Goal: Task Accomplishment & Management: Manage account settings

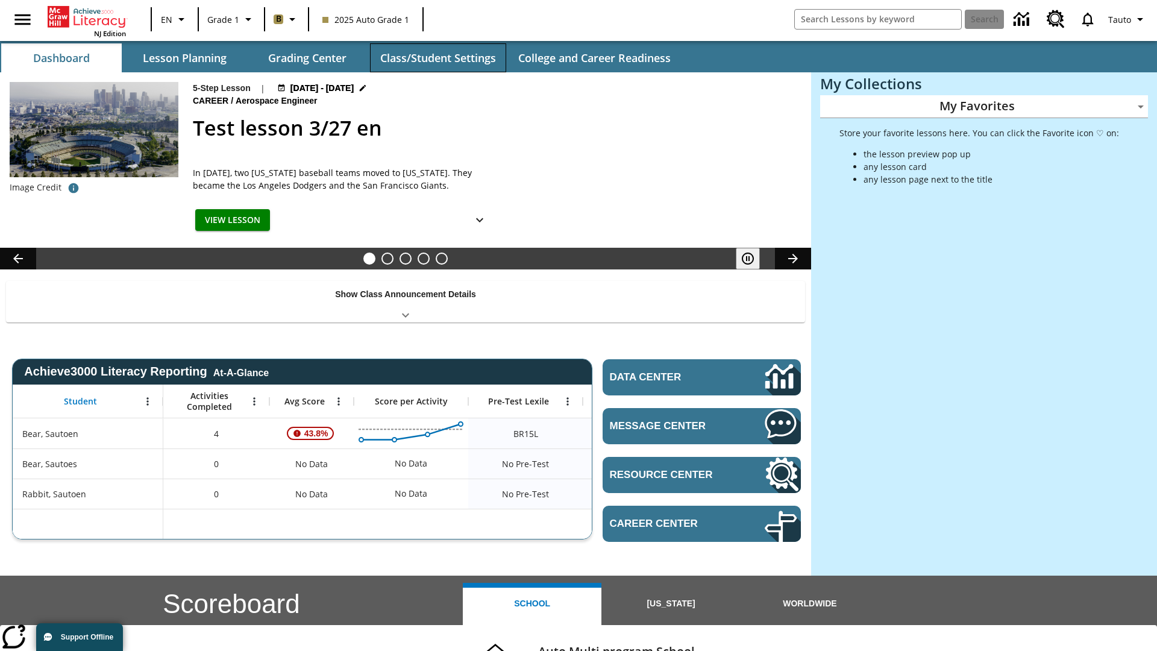
click at [438, 58] on button "Class/Student Settings" at bounding box center [438, 57] width 136 height 29
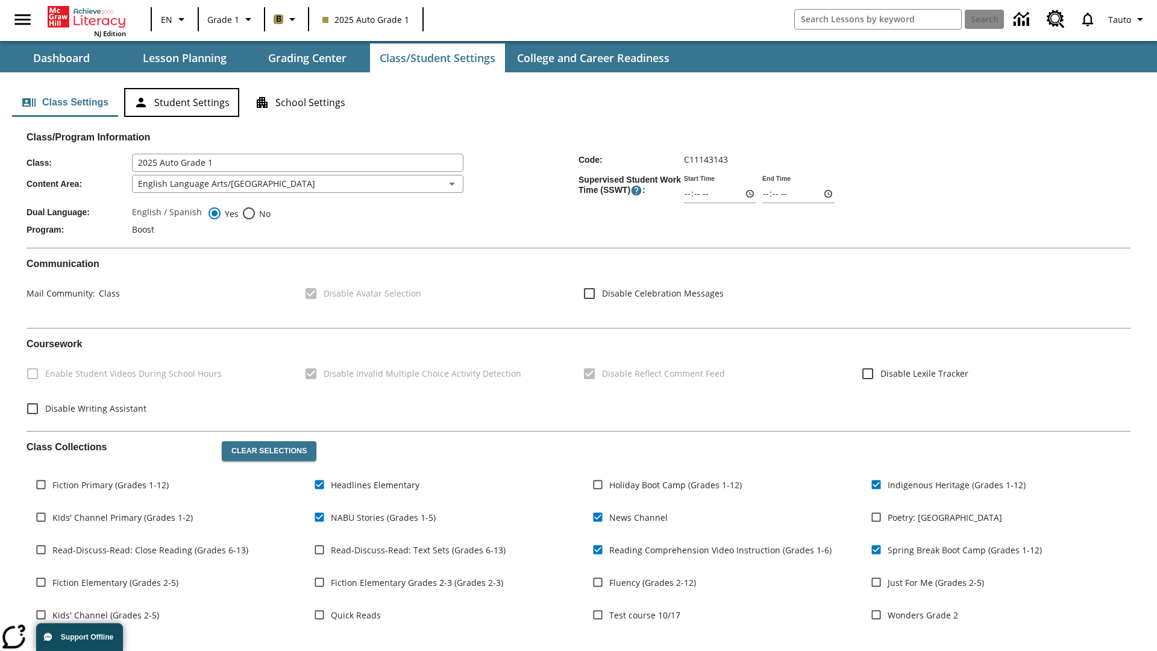
click at [181, 102] on button "Student Settings" at bounding box center [181, 102] width 115 height 29
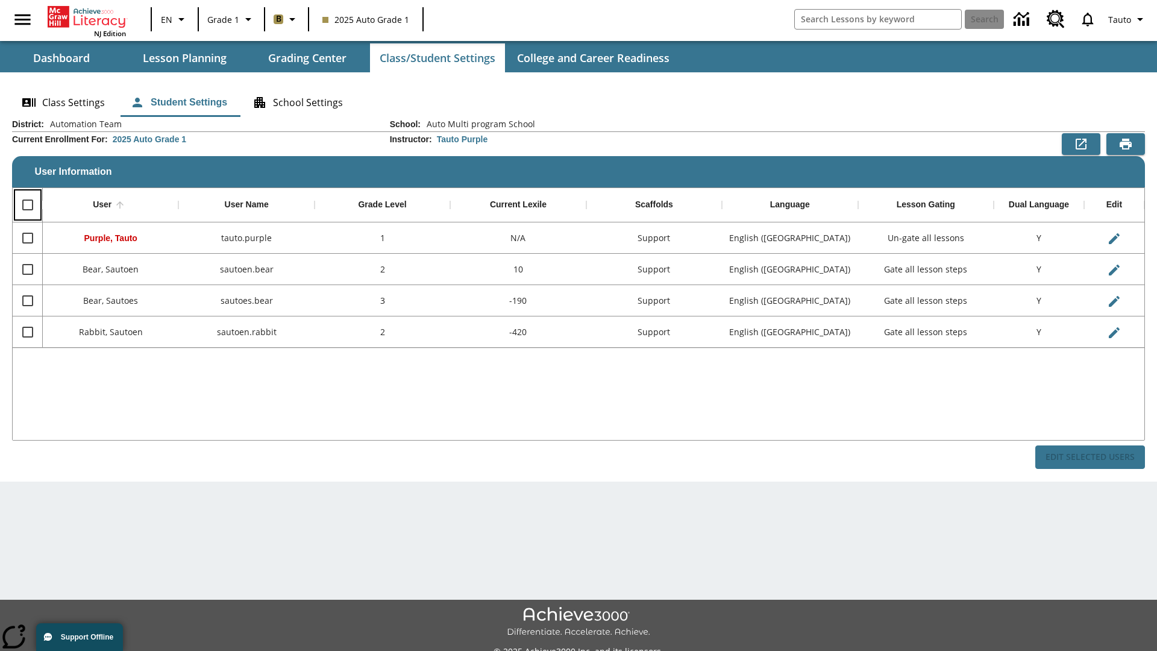
click at [27, 205] on input "Select all rows" at bounding box center [27, 204] width 25 height 25
checkbox input "true"
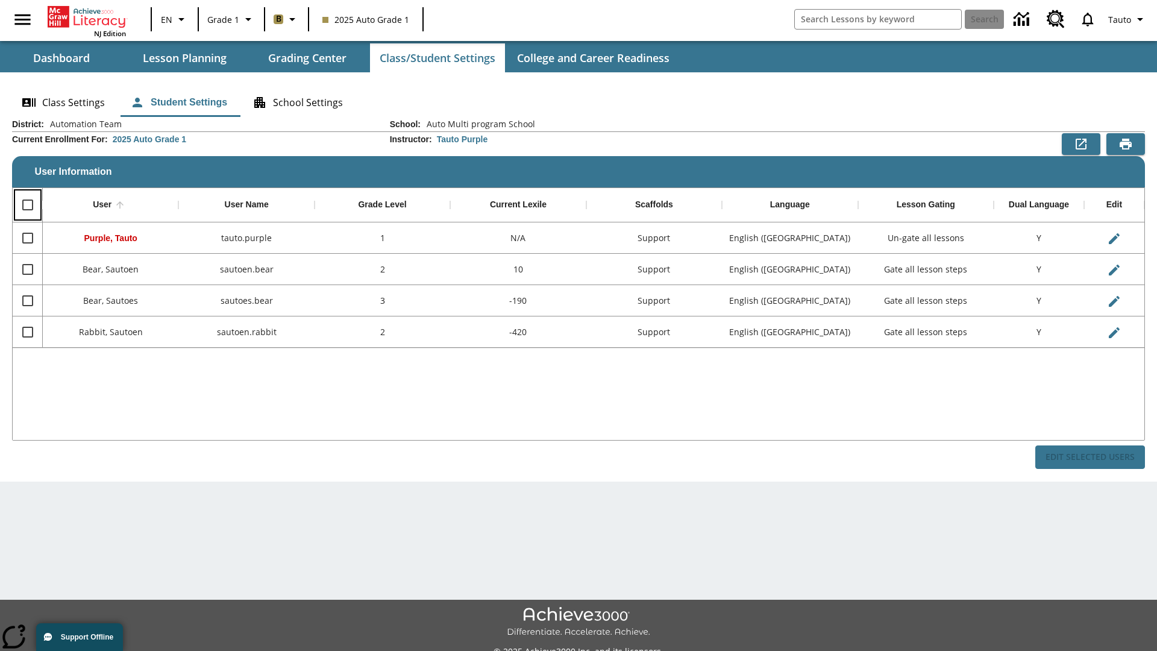
checkbox input "true"
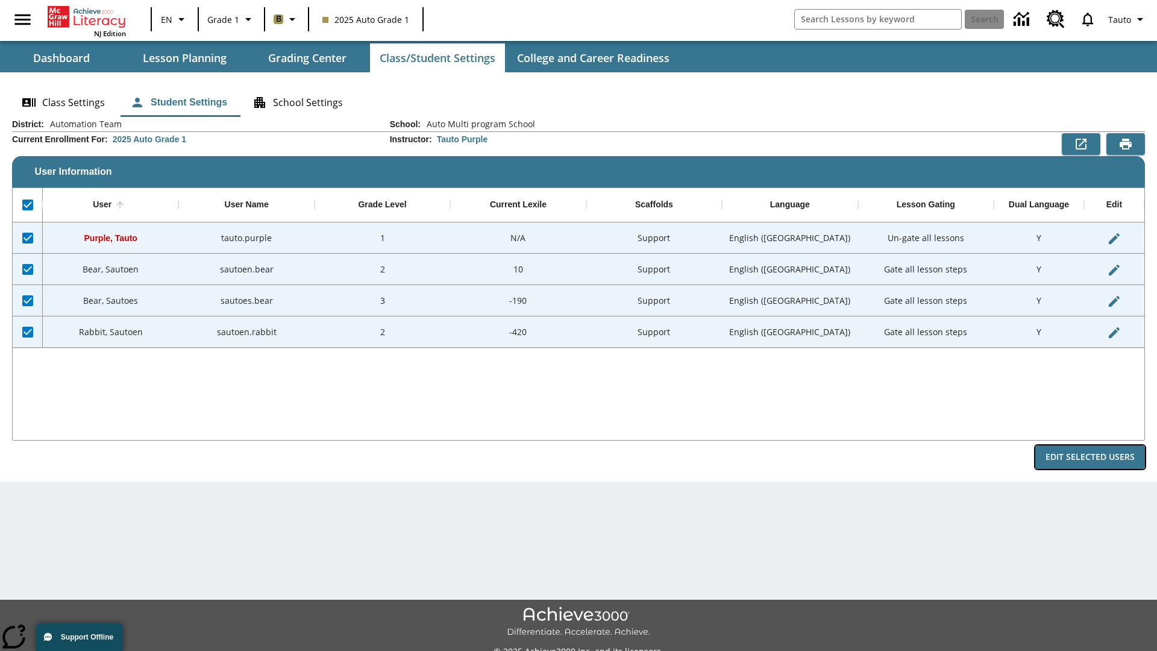
click at [1090, 457] on button "Edit Selected Users" at bounding box center [1090, 457] width 110 height 24
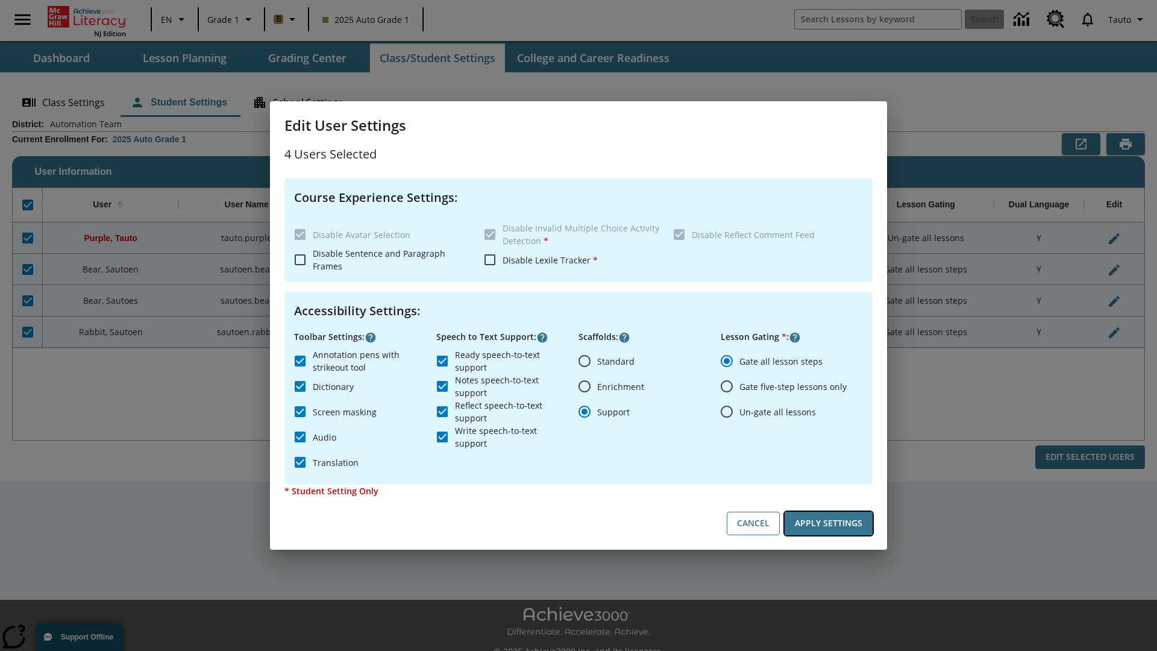
click at [829, 523] on button "Apply Settings" at bounding box center [829, 524] width 88 height 24
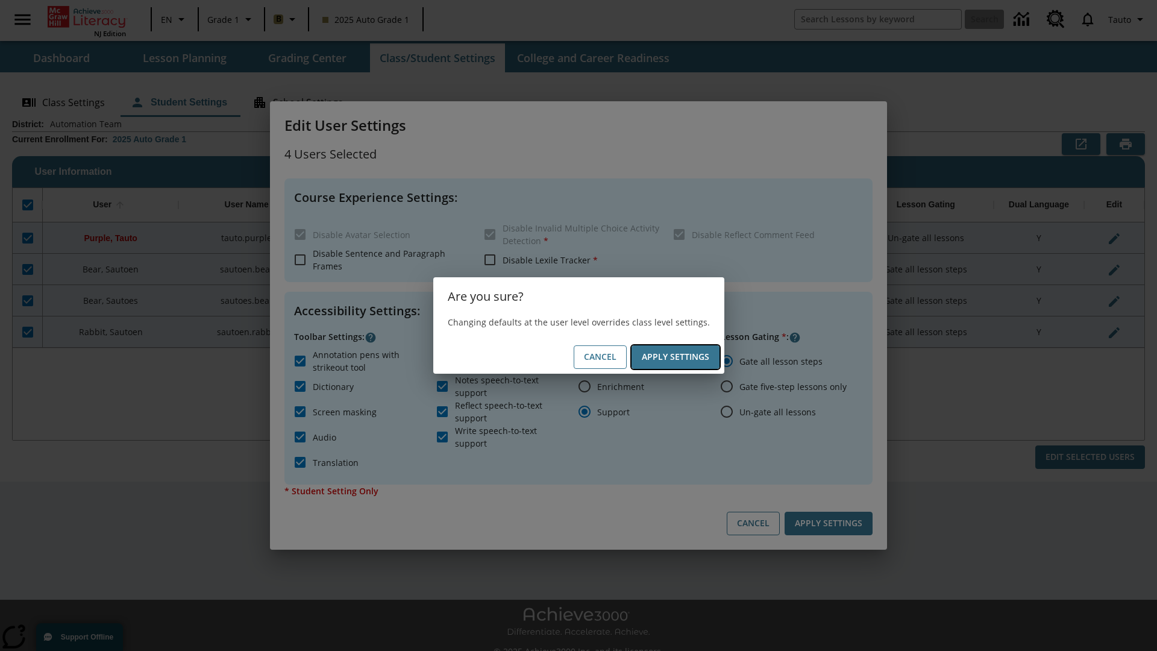
click at [675, 357] on button "Apply Settings" at bounding box center [676, 357] width 88 height 24
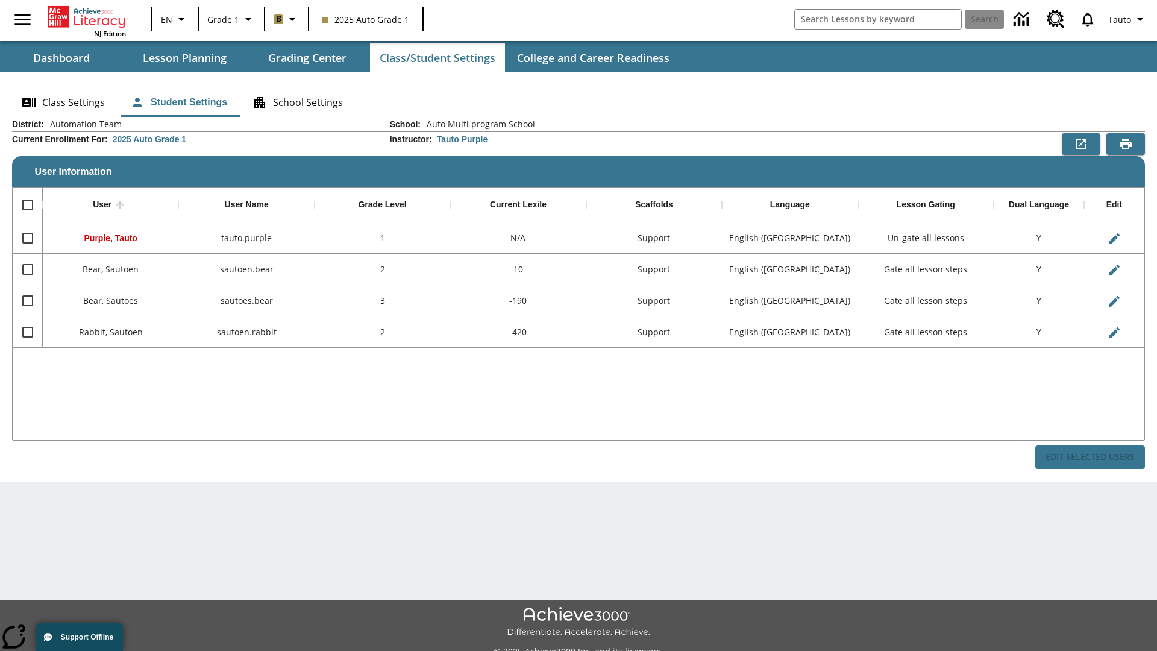
checkbox input "false"
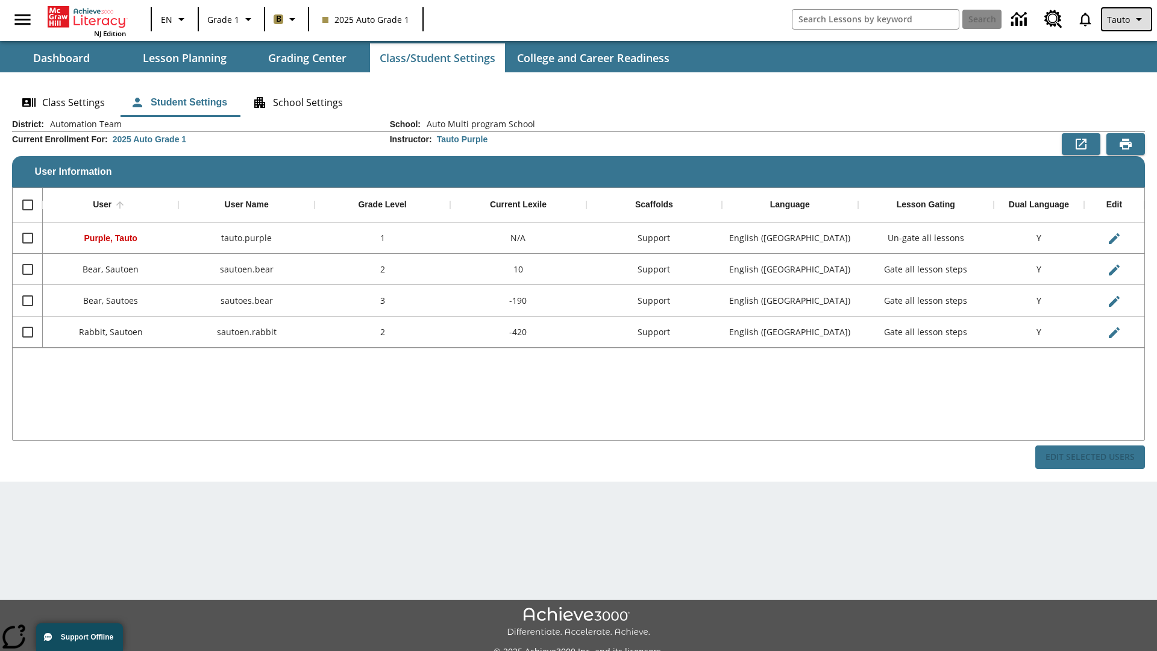
click at [1128, 19] on span "Tauto" at bounding box center [1118, 19] width 23 height 13
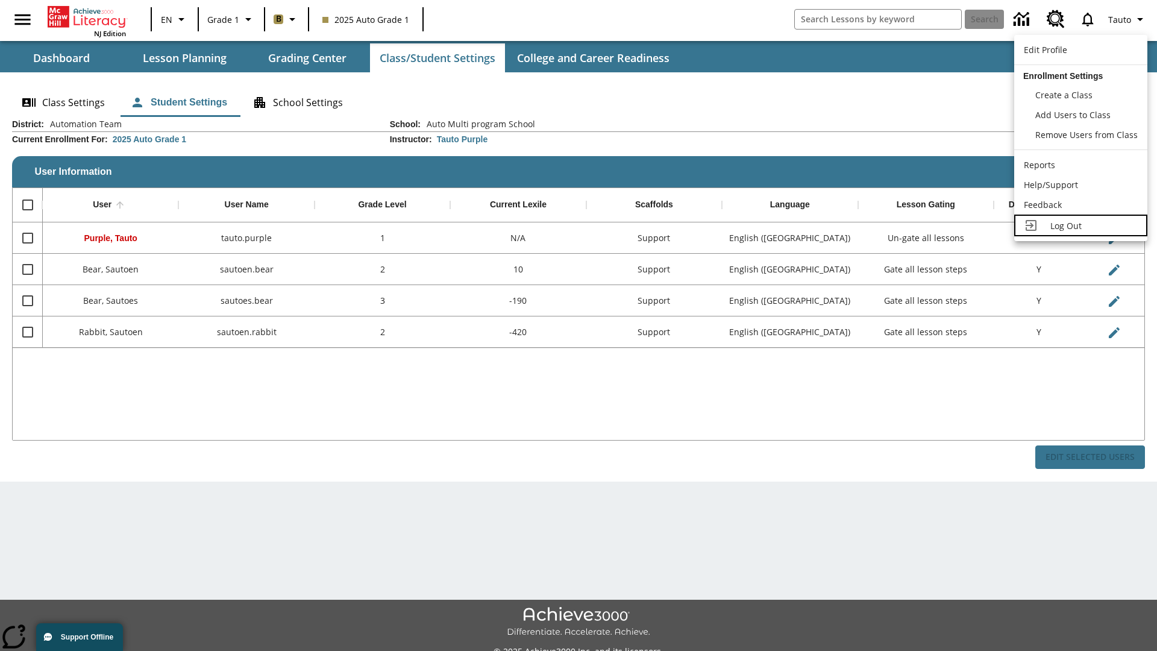
click at [1081, 225] on span "Log Out" at bounding box center [1066, 225] width 31 height 11
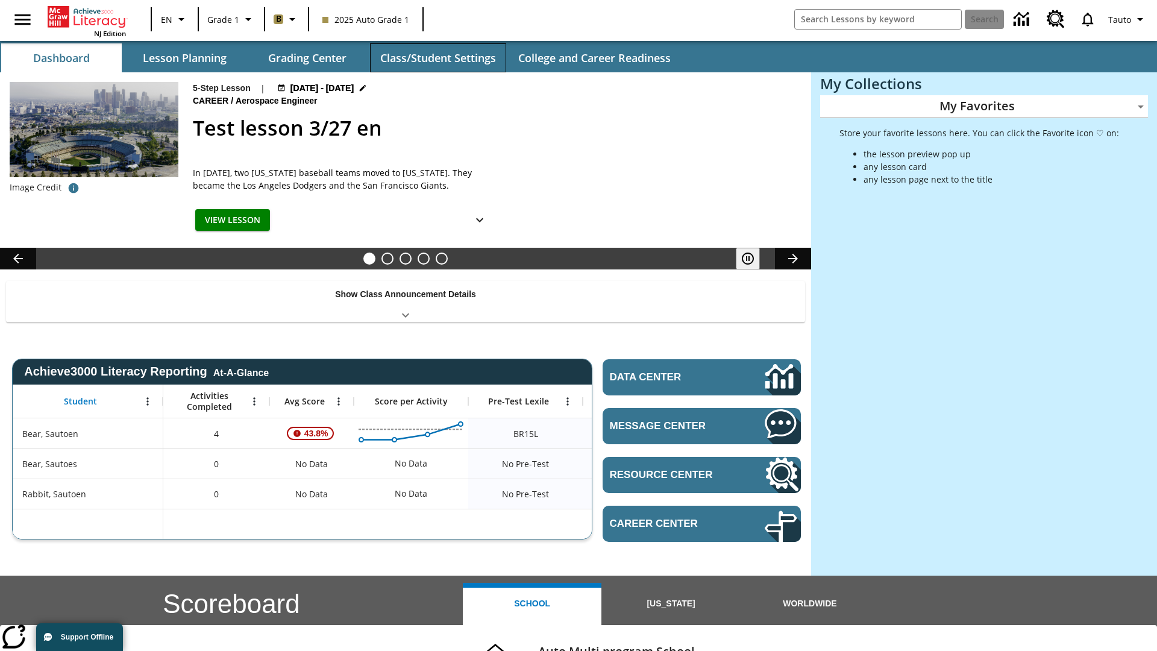
click at [438, 58] on button "Class/Student Settings" at bounding box center [438, 57] width 136 height 29
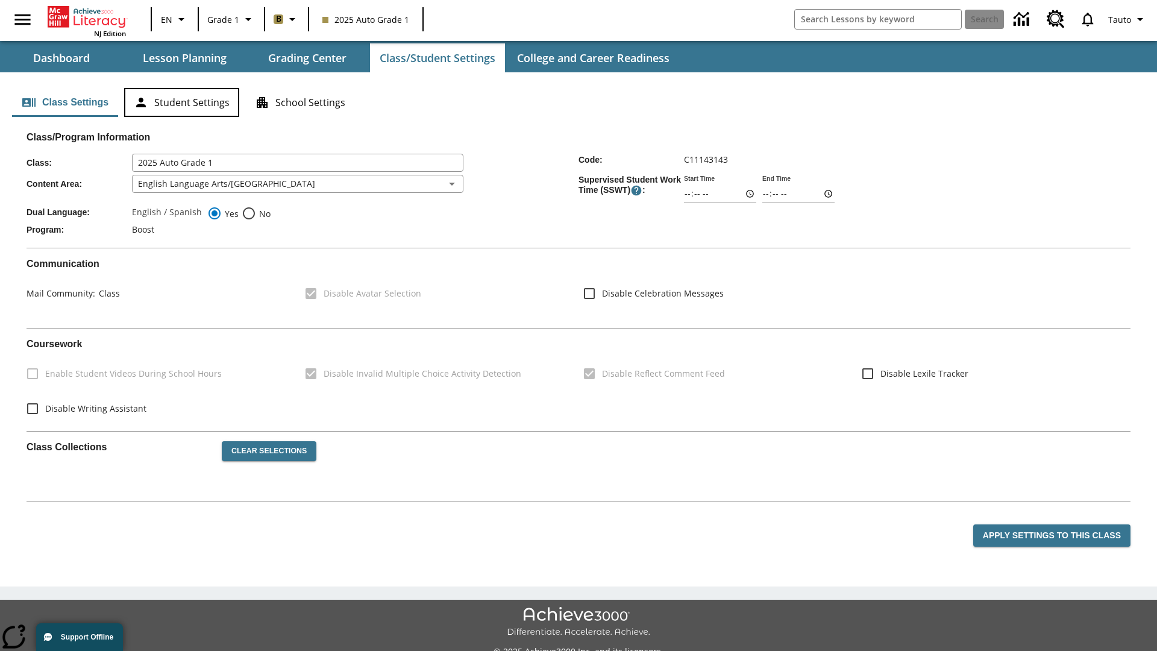
click at [181, 102] on button "Student Settings" at bounding box center [181, 102] width 115 height 29
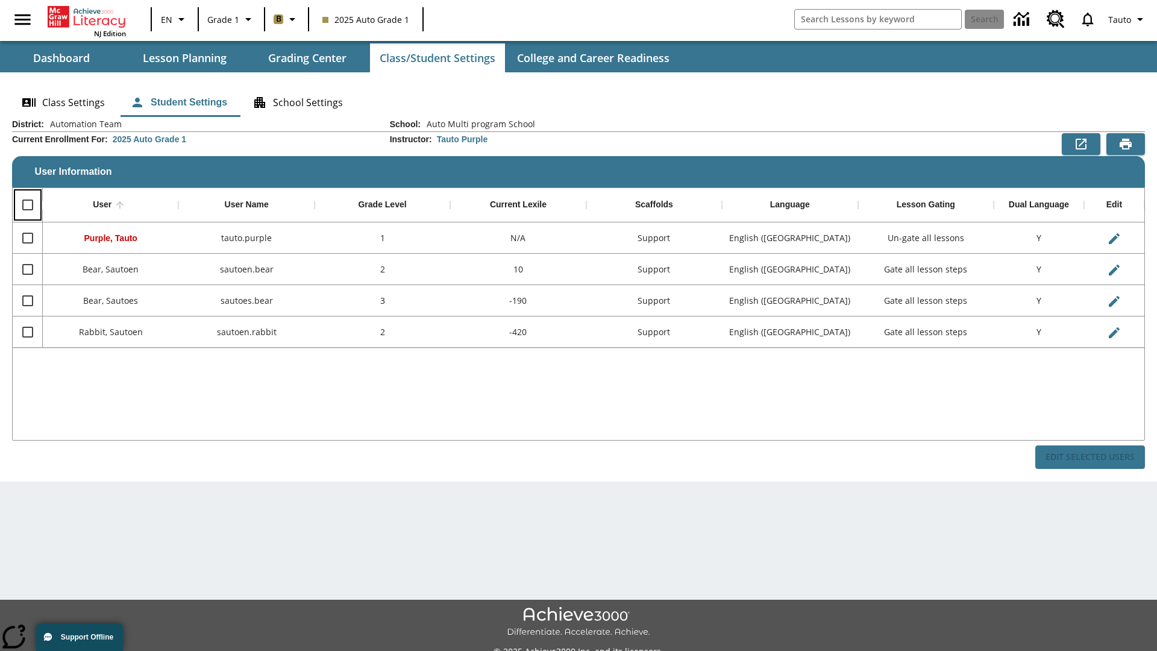
click at [27, 205] on input "Select all rows" at bounding box center [27, 204] width 25 height 25
checkbox input "true"
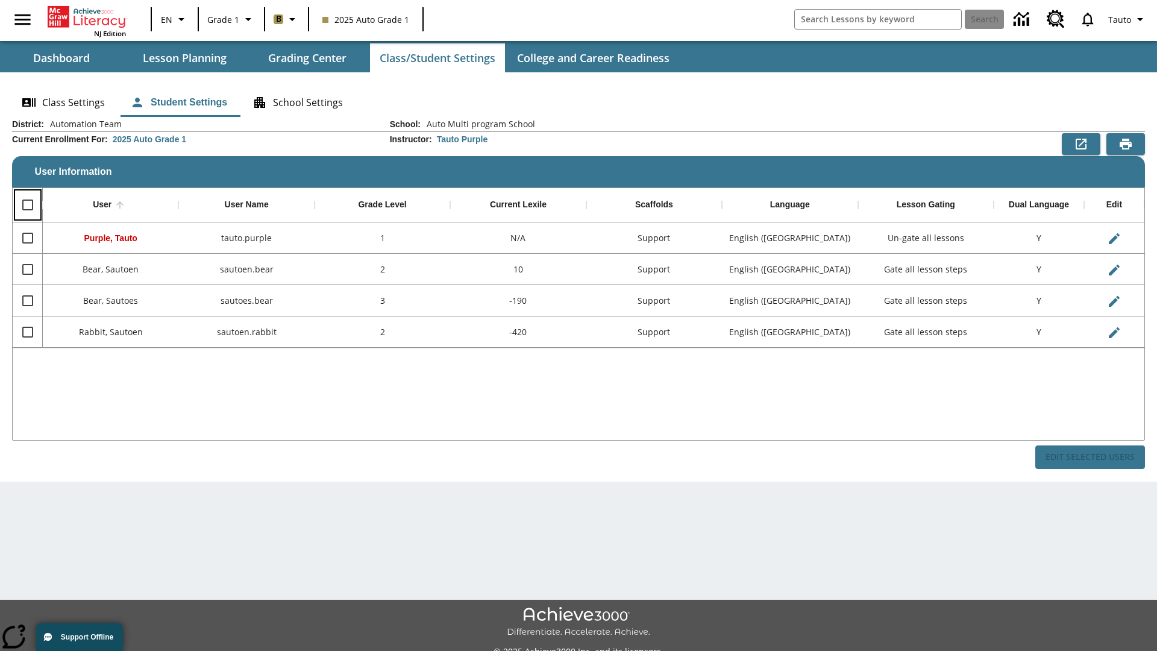
checkbox input "true"
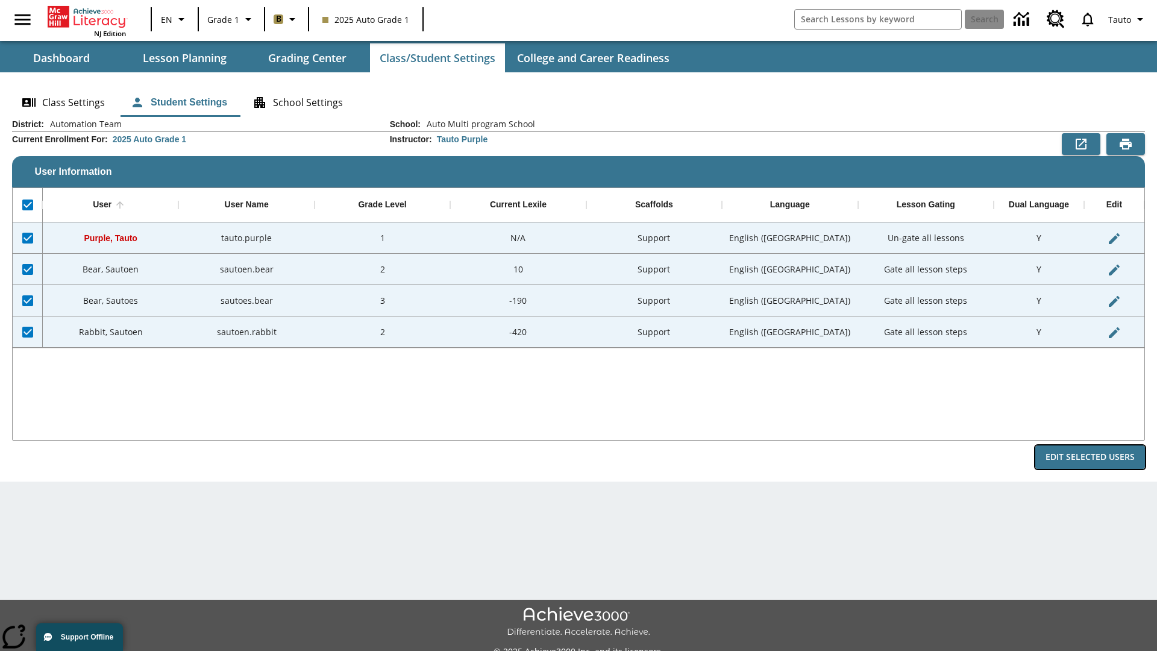
click at [1090, 457] on button "Edit Selected Users" at bounding box center [1090, 457] width 110 height 24
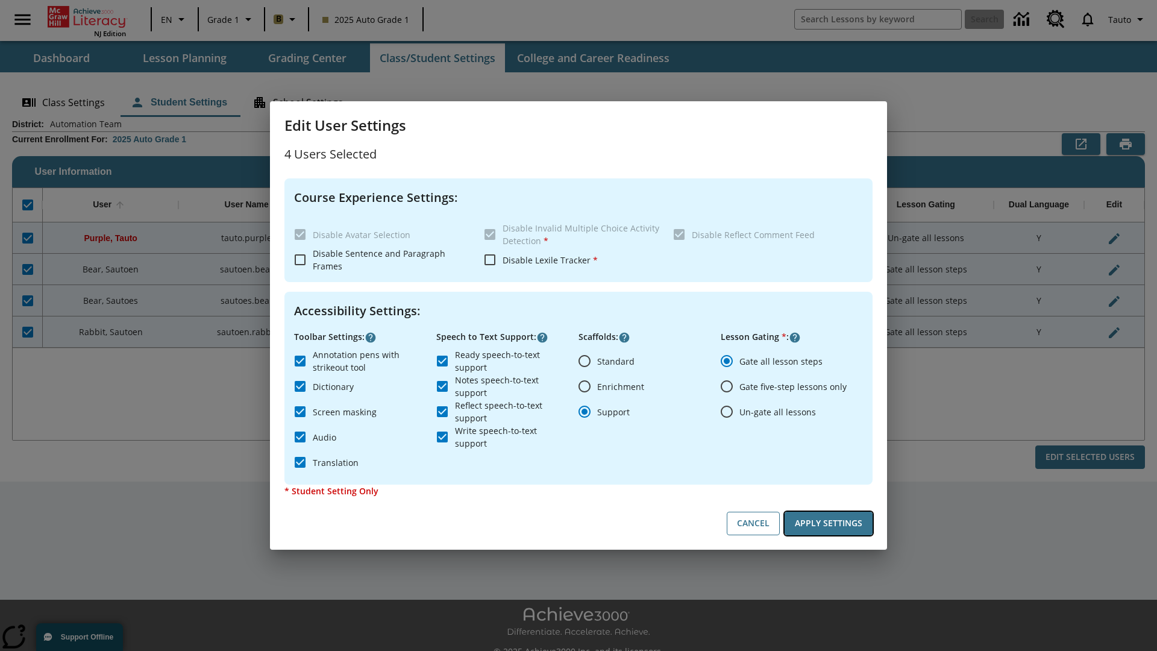
click at [829, 523] on button "Apply Settings" at bounding box center [829, 524] width 88 height 24
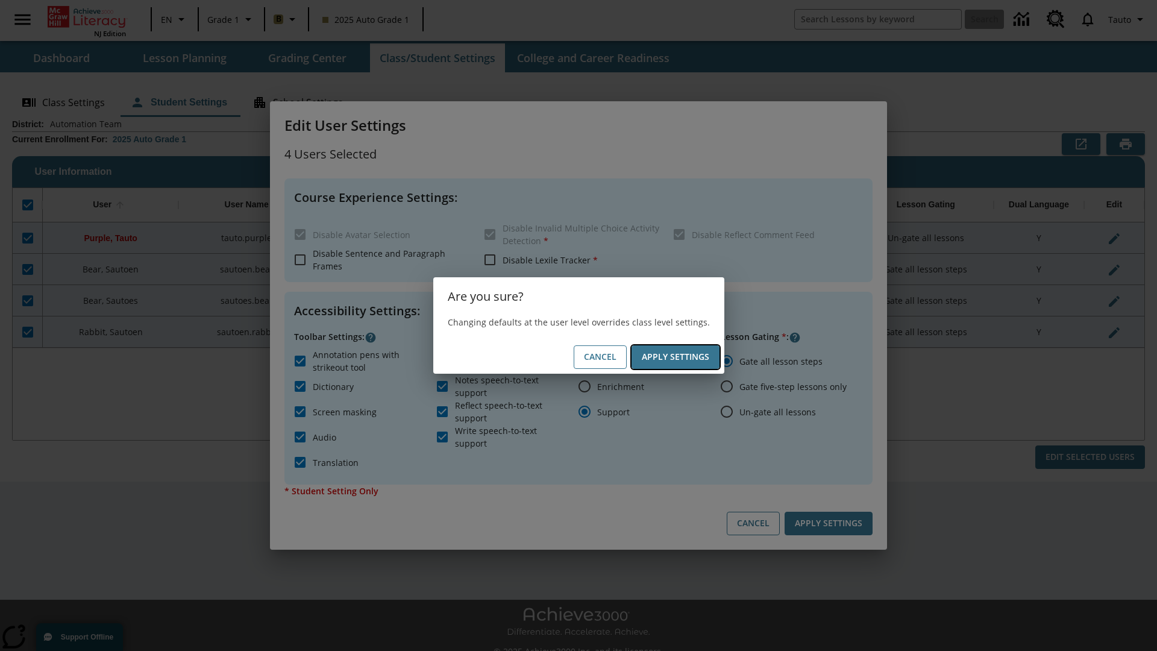
click at [675, 357] on button "Apply Settings" at bounding box center [676, 357] width 88 height 24
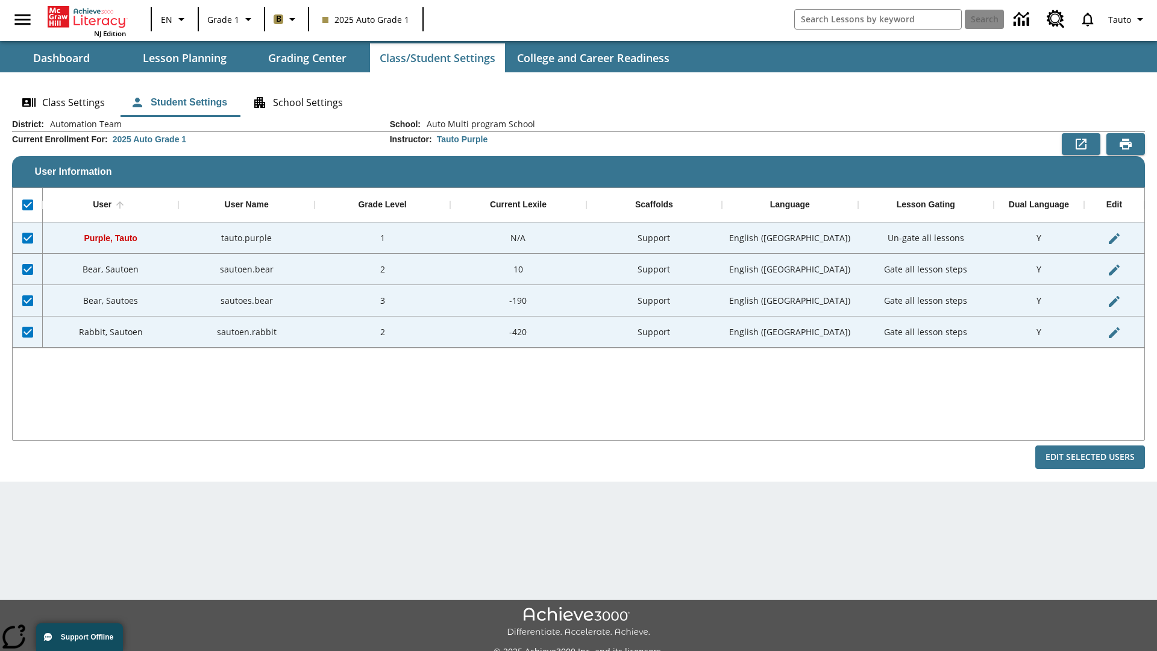
checkbox input "false"
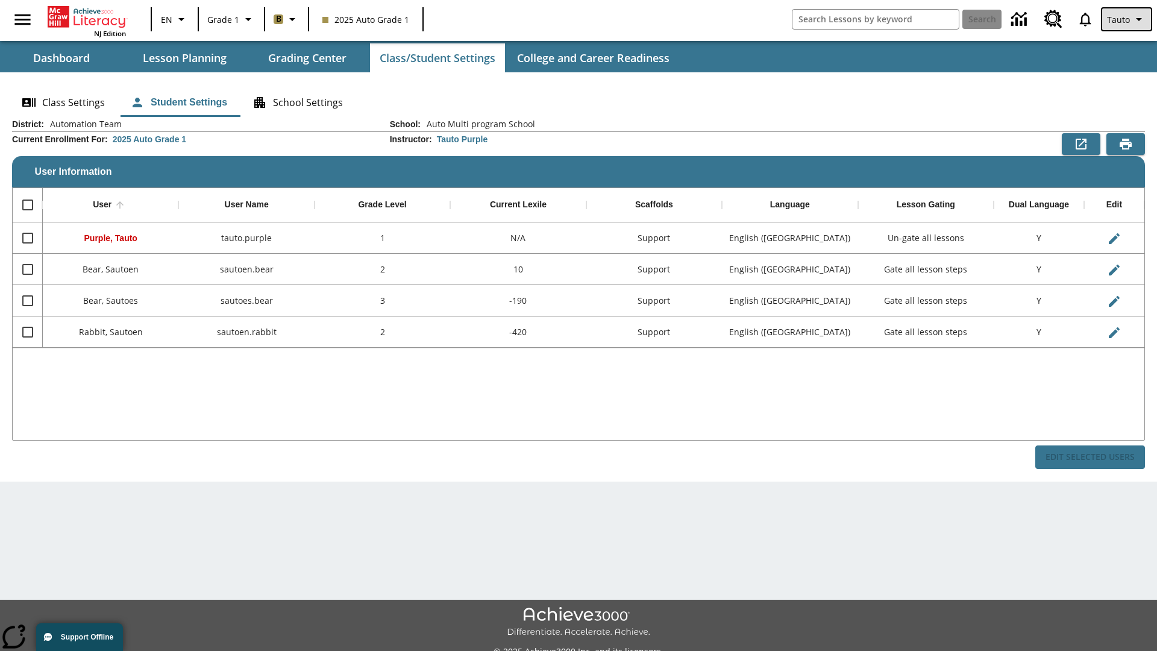
click at [1128, 19] on span "Tauto" at bounding box center [1118, 19] width 23 height 13
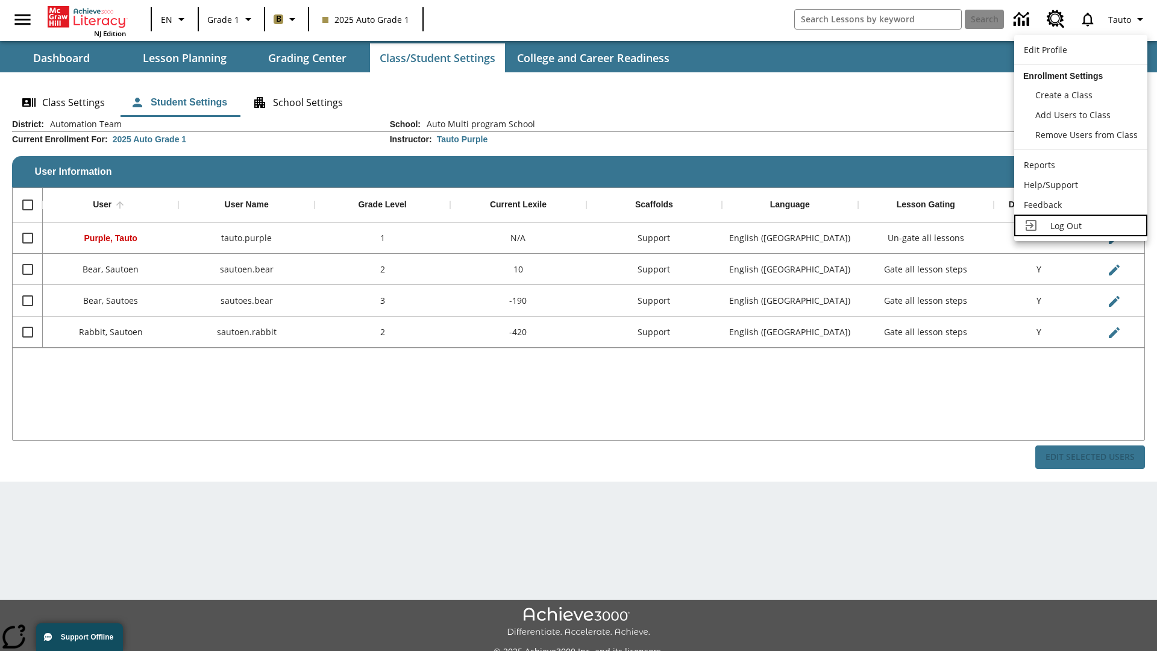
click at [1081, 225] on span "Log Out" at bounding box center [1066, 225] width 31 height 11
